Goal: Task Accomplishment & Management: Manage account settings

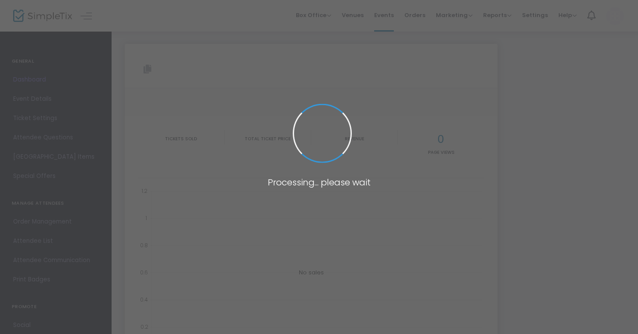
type input "[URL][DOMAIN_NAME]"
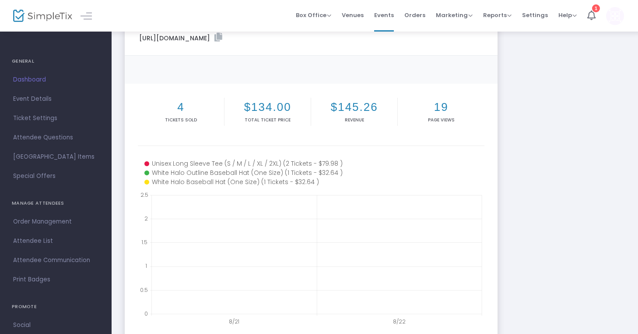
scroll to position [51, 0]
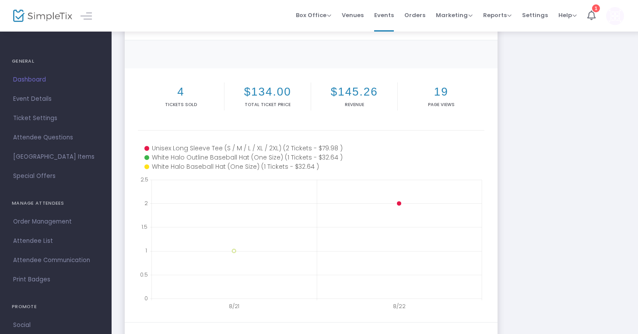
click at [292, 146] on icon at bounding box center [241, 148] width 195 height 9
click at [233, 200] on circle at bounding box center [234, 199] width 5 height 5
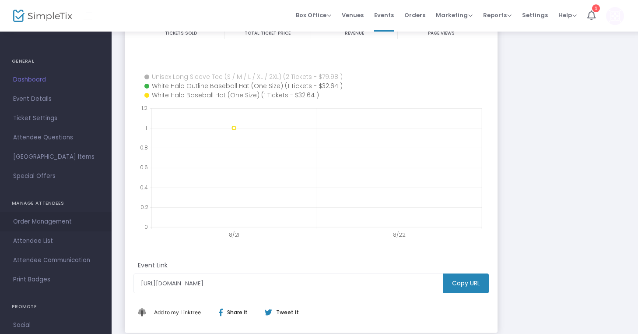
click at [54, 219] on span "Order Management" at bounding box center [55, 221] width 85 height 11
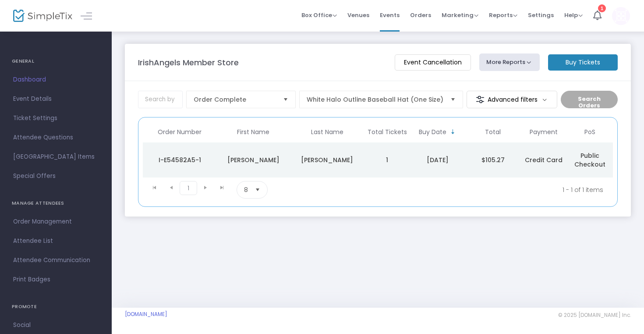
click at [354, 162] on div "[PERSON_NAME]" at bounding box center [326, 159] width 69 height 9
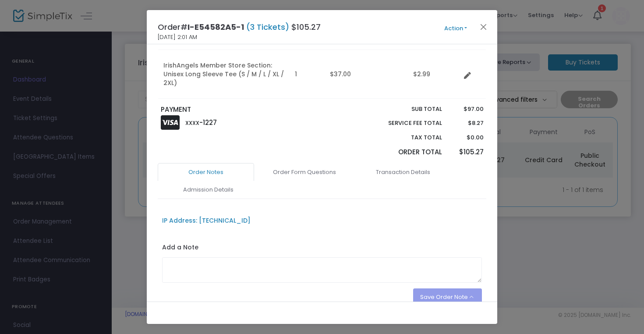
scroll to position [219, 0]
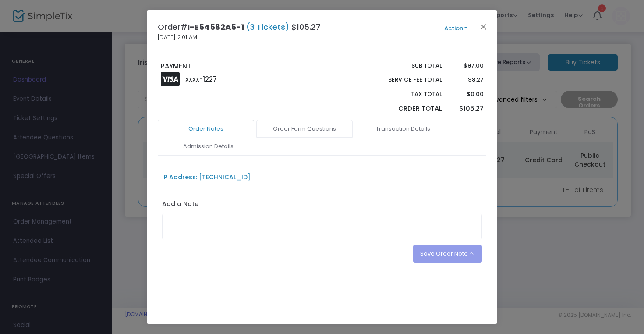
click at [309, 127] on link "Order Form Questions" at bounding box center [304, 129] width 96 height 18
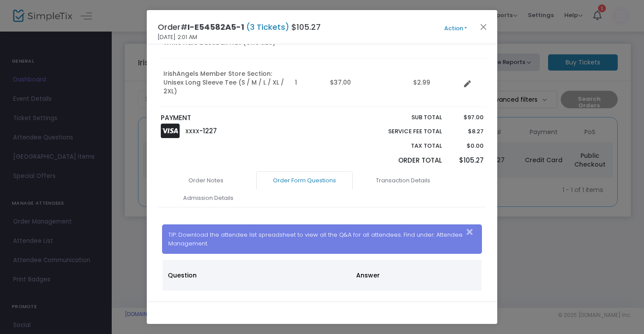
scroll to position [168, 0]
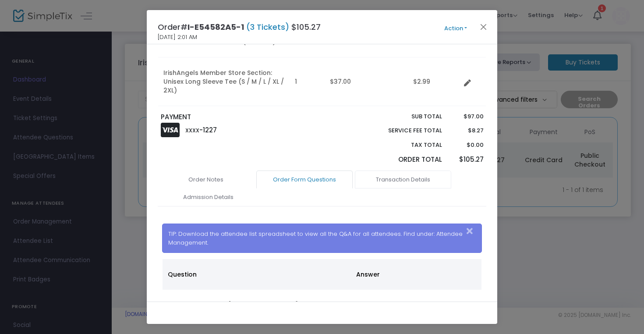
click at [365, 179] on link "Transaction Details" at bounding box center [403, 179] width 96 height 18
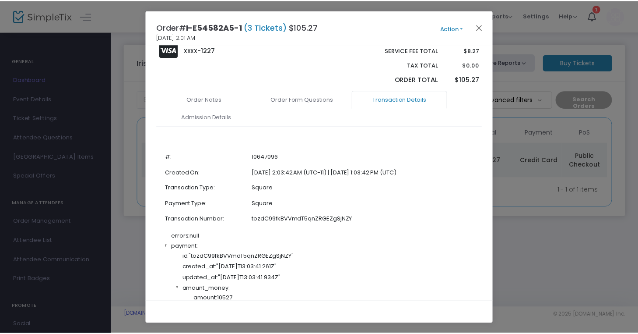
scroll to position [249, 0]
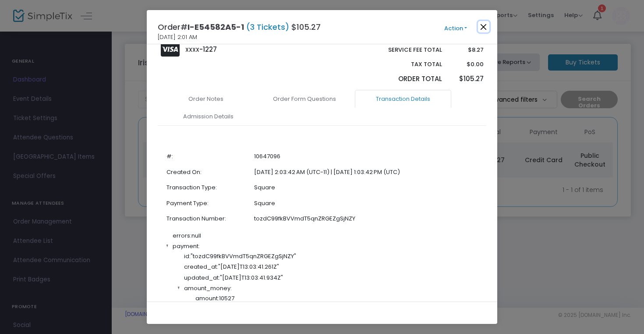
click at [481, 27] on button "Close" at bounding box center [483, 26] width 11 height 11
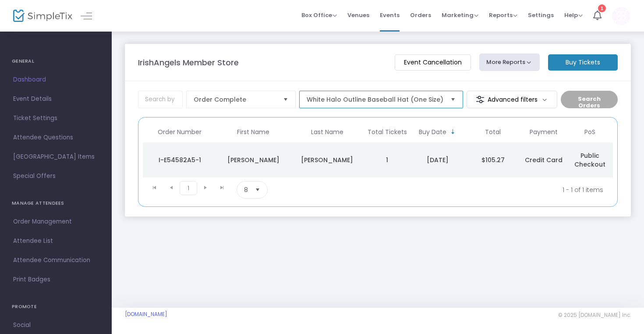
click at [398, 99] on span "White Halo Outline Baseball Hat (One Size)" at bounding box center [374, 99] width 137 height 9
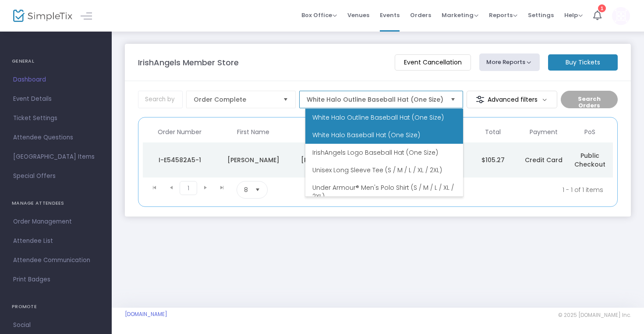
click at [382, 132] on span "White Halo Baseball Hat (One Size)" at bounding box center [366, 134] width 108 height 9
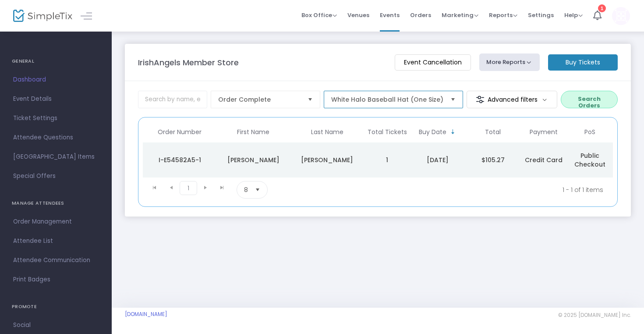
click at [400, 98] on span "White Halo Baseball Hat (One Size)" at bounding box center [387, 99] width 112 height 9
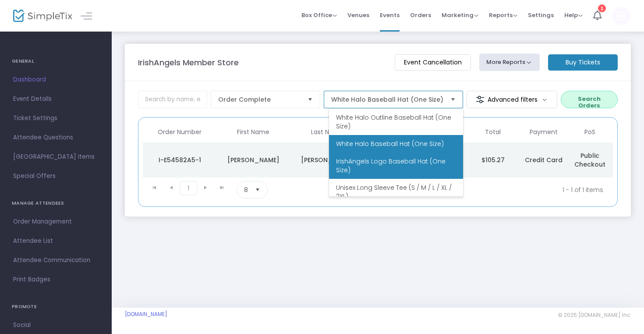
click at [388, 162] on span "IrishAngels Logo Baseball Hat (One Size)" at bounding box center [396, 166] width 120 height 18
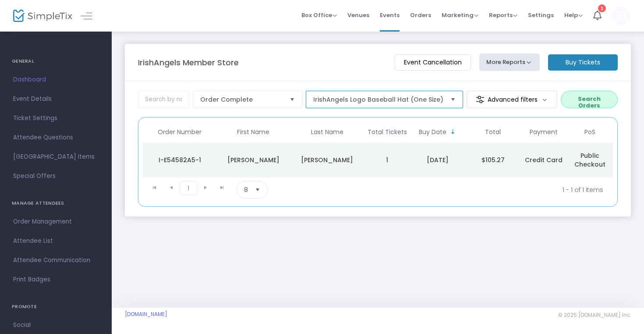
click at [399, 103] on span "IrishAngels Logo Baseball Hat (One Size)" at bounding box center [378, 99] width 130 height 9
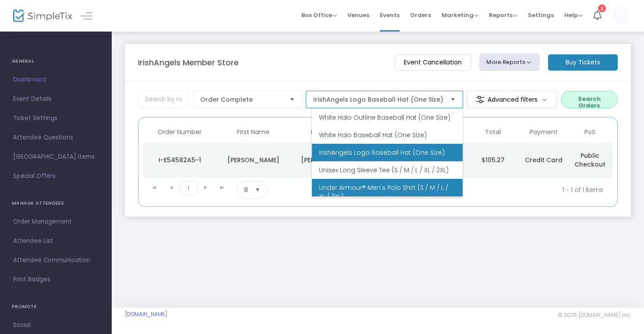
click at [387, 191] on span "Under Armour® Men's Polo Shirt (S / M / L / XL / 2XL)" at bounding box center [387, 192] width 137 height 18
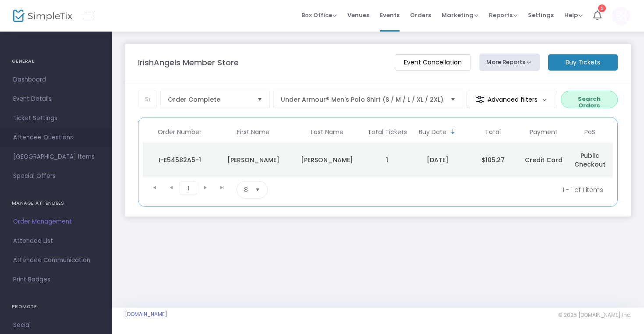
click at [56, 134] on span "Attendee Questions" at bounding box center [55, 137] width 85 height 11
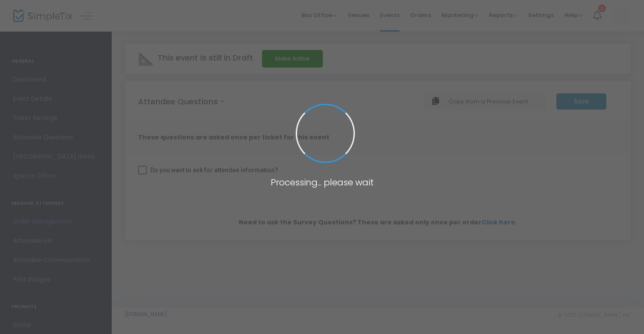
checkbox input "true"
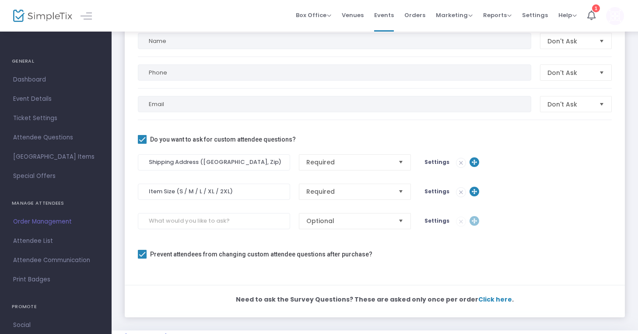
scroll to position [137, 0]
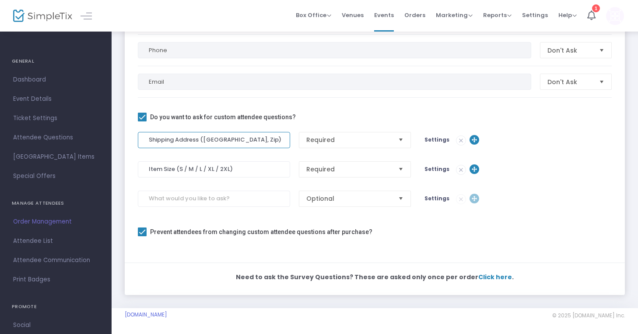
click at [170, 141] on input "Shipping Address ([GEOGRAPHIC_DATA], Zip)" at bounding box center [214, 140] width 152 height 16
type input "Street Address ([GEOGRAPHIC_DATA], Zip)"
click at [241, 196] on input at bounding box center [214, 198] width 152 height 16
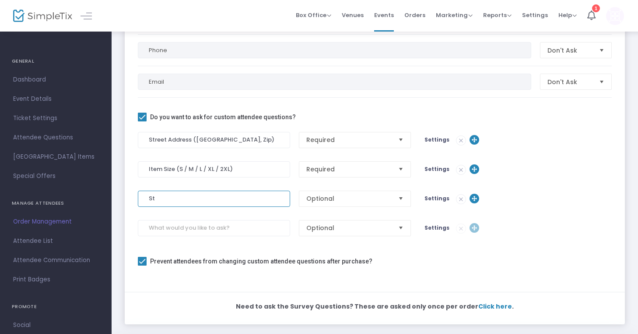
type input "S"
type input "City"
click at [242, 228] on input at bounding box center [214, 228] width 152 height 16
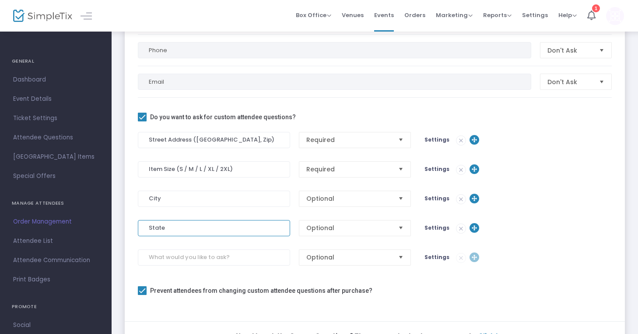
type input "State"
click at [244, 258] on input at bounding box center [214, 257] width 152 height 16
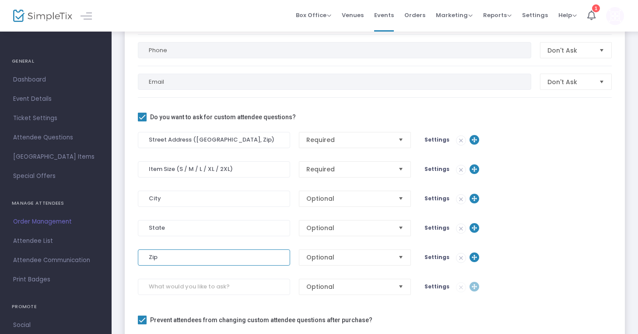
type input "Zip"
click at [343, 198] on span "Optional" at bounding box center [348, 198] width 85 height 9
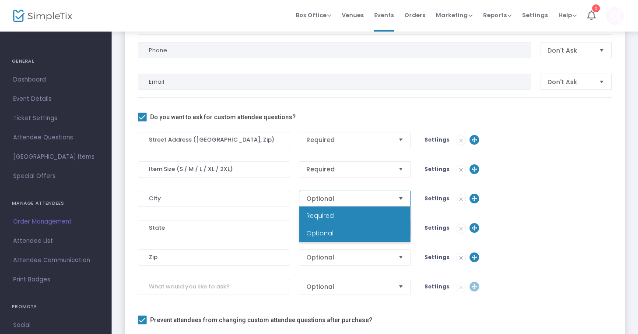
click at [345, 213] on li "Required" at bounding box center [354, 216] width 111 height 18
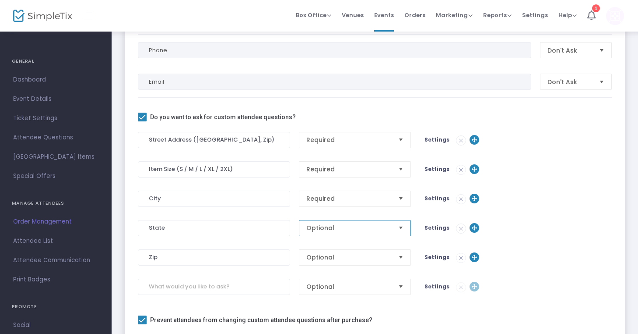
click at [345, 223] on span "Optional" at bounding box center [348, 227] width 85 height 9
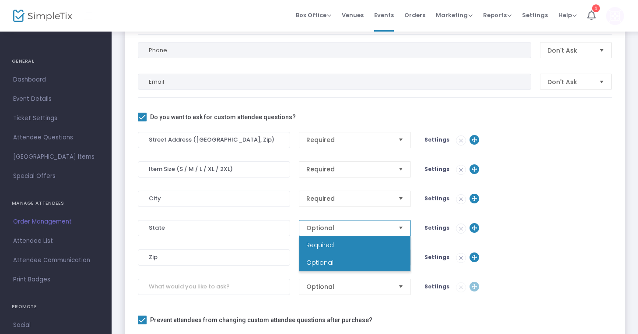
click at [347, 246] on li "Required" at bounding box center [354, 245] width 111 height 18
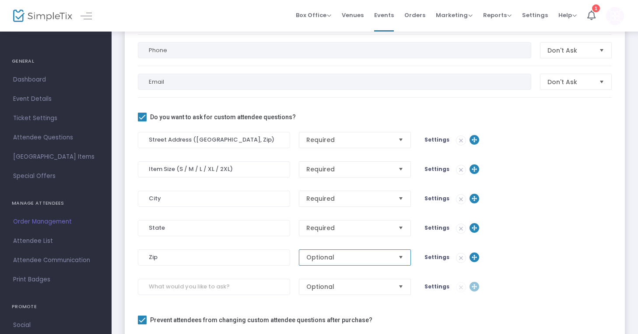
click at [347, 255] on span "Optional" at bounding box center [348, 257] width 85 height 9
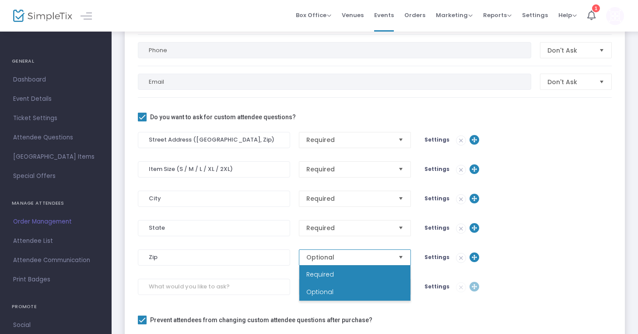
click at [353, 270] on li "Required" at bounding box center [354, 274] width 111 height 18
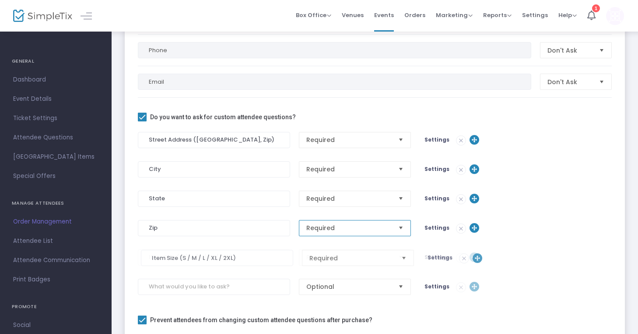
drag, startPoint x: 472, startPoint y: 169, endPoint x: 475, endPoint y: 257, distance: 88.9
click at [277, 140] on input "Street Address ([GEOGRAPHIC_DATA], Zip)" at bounding box center [214, 140] width 152 height 16
drag, startPoint x: 277, startPoint y: 140, endPoint x: 192, endPoint y: 139, distance: 84.9
click at [192, 139] on input "Street Address ([GEOGRAPHIC_DATA], Zip)" at bounding box center [214, 140] width 152 height 16
type input "Street Address"
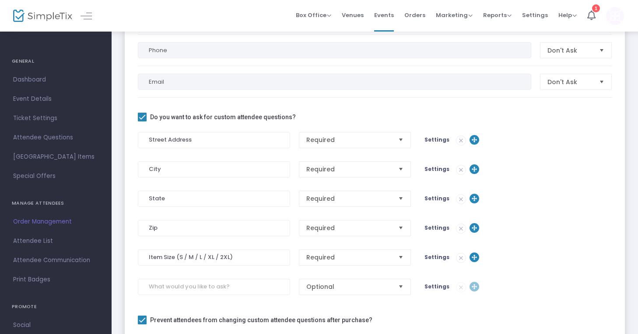
click at [575, 141] on div "Street Address Required Settings" at bounding box center [375, 140] width 483 height 16
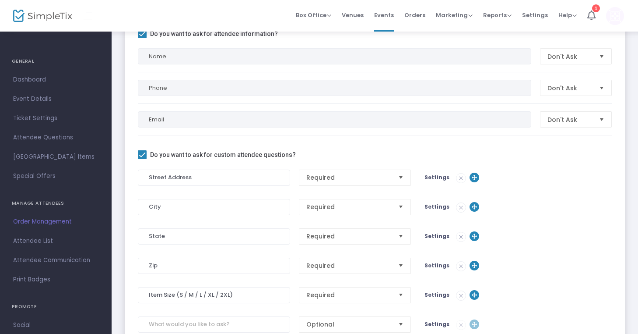
scroll to position [0, 0]
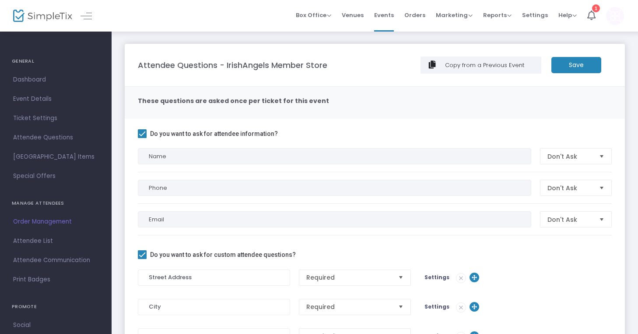
click at [570, 66] on m-button "Save" at bounding box center [577, 65] width 50 height 16
click at [40, 18] on img at bounding box center [42, 16] width 59 height 13
